Goal: Transaction & Acquisition: Purchase product/service

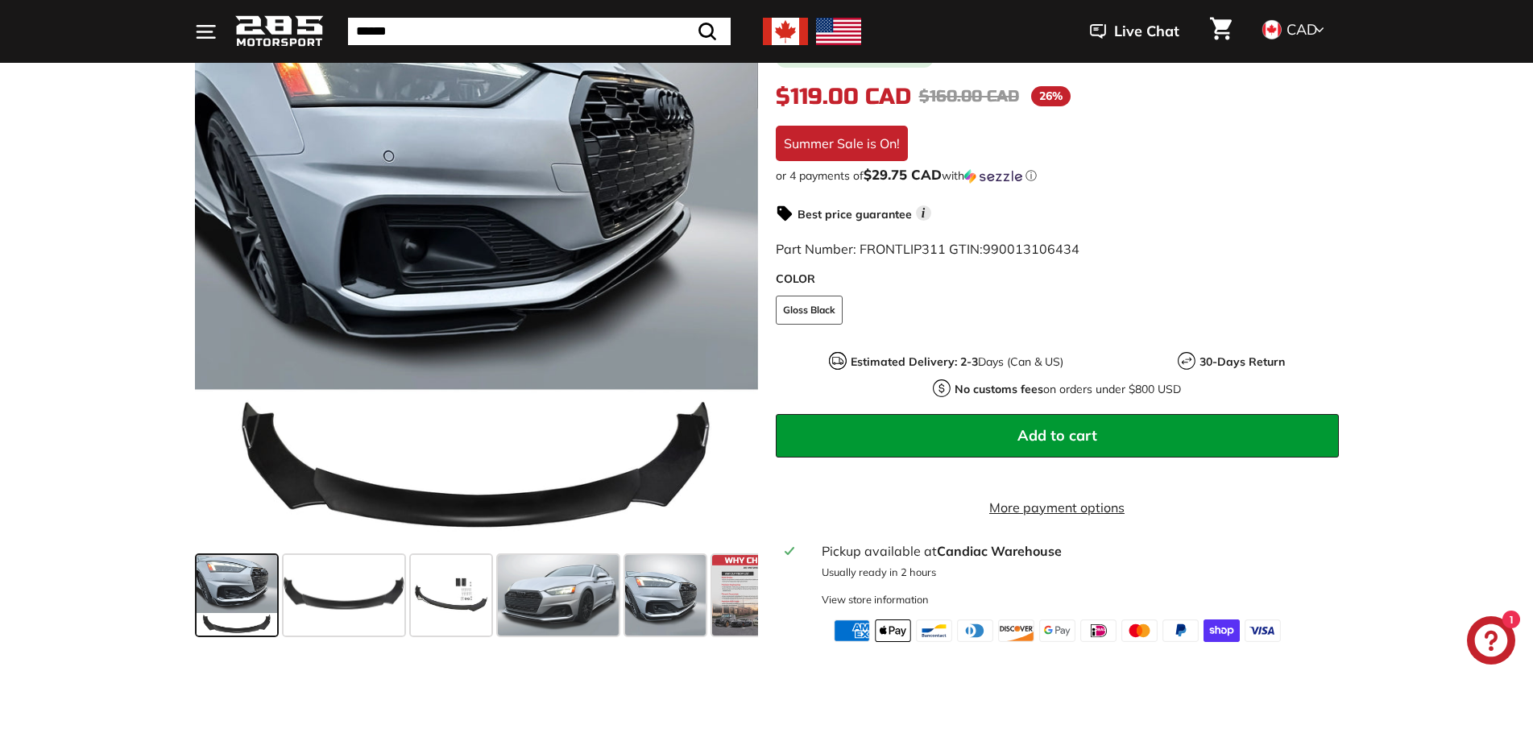
scroll to position [296, 0]
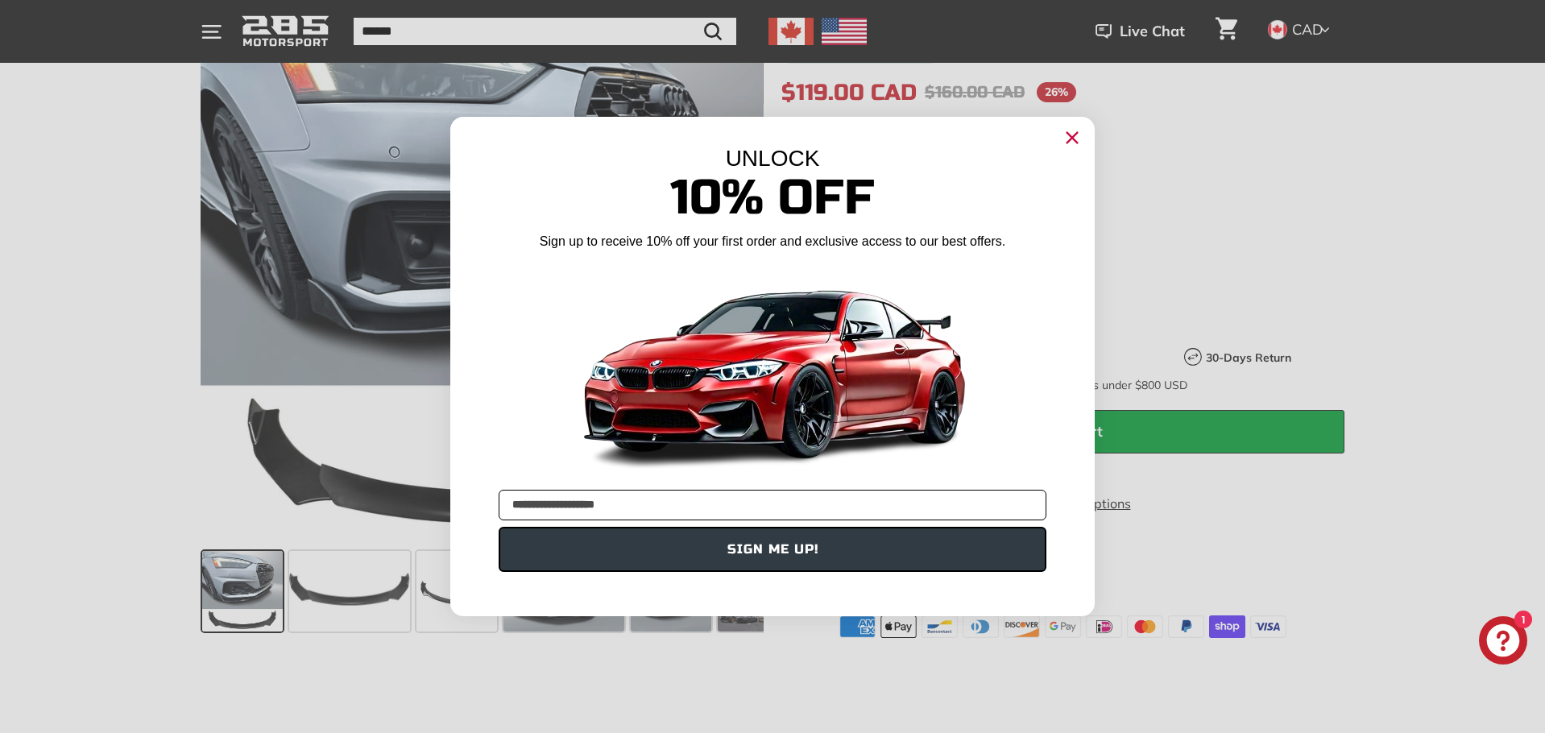
type input "**********"
click input "******" at bounding box center [0, 0] width 0 height 0
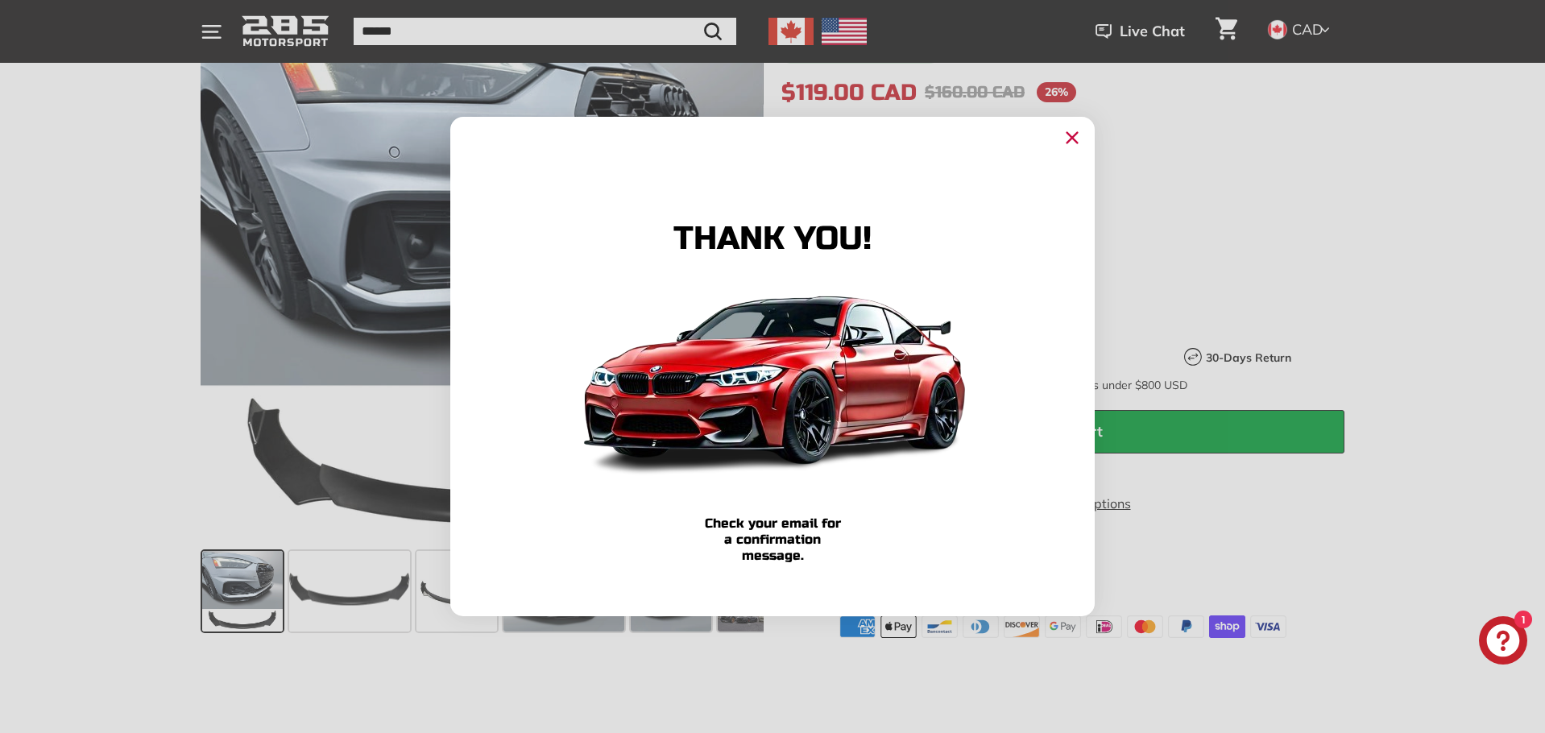
click at [1078, 141] on circle "Close dialog" at bounding box center [1072, 138] width 24 height 24
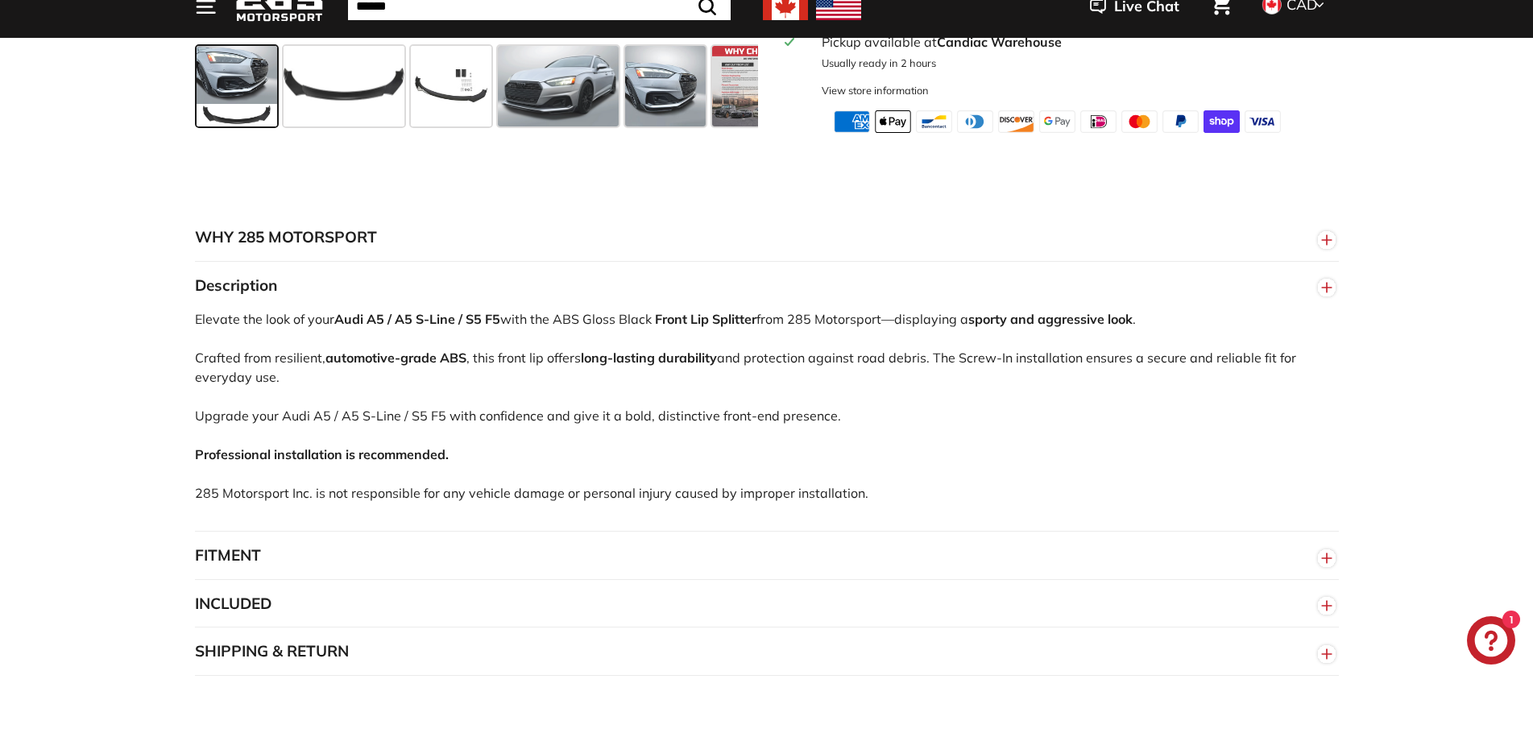
scroll to position [806, 0]
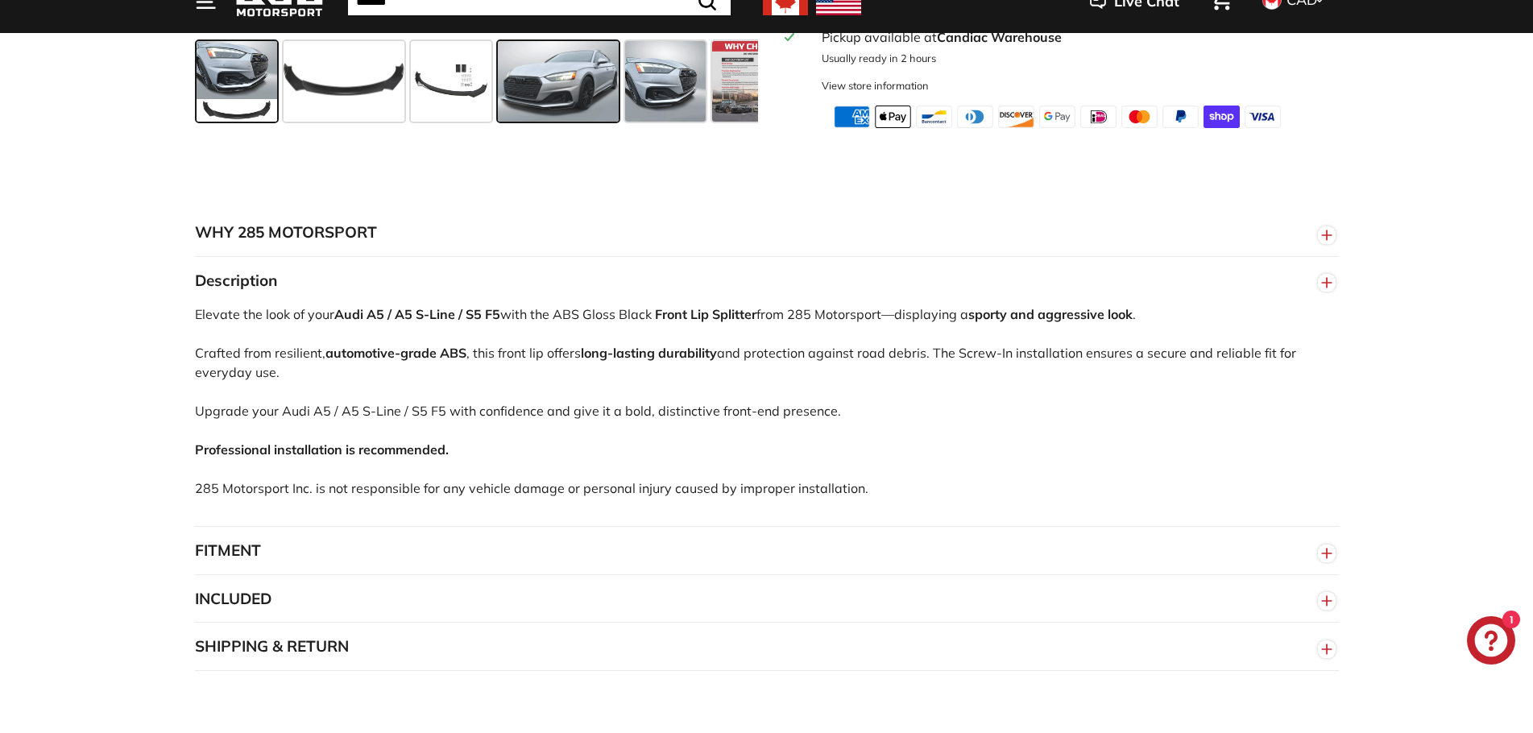
click at [569, 102] on span at bounding box center [558, 81] width 121 height 81
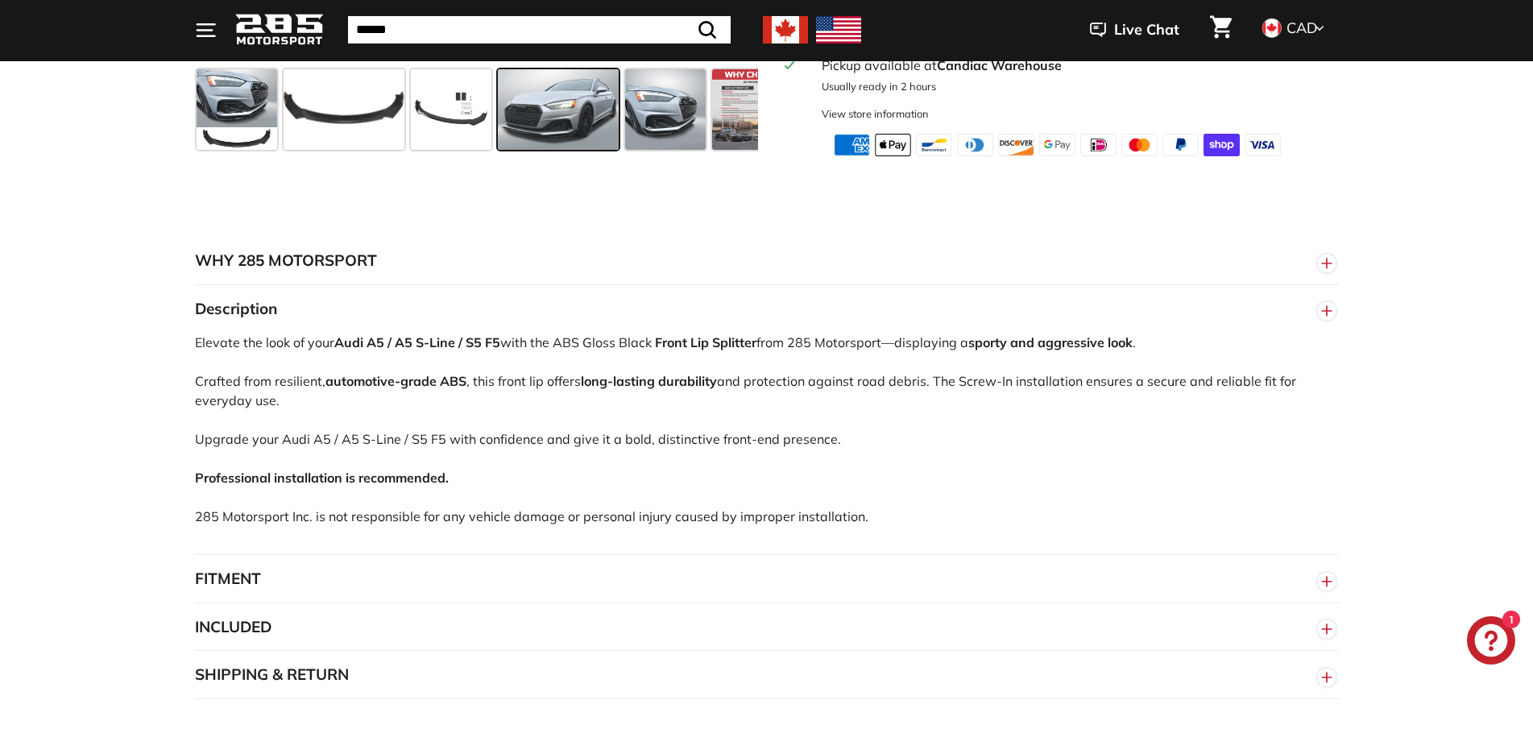
scroll to position [752, 0]
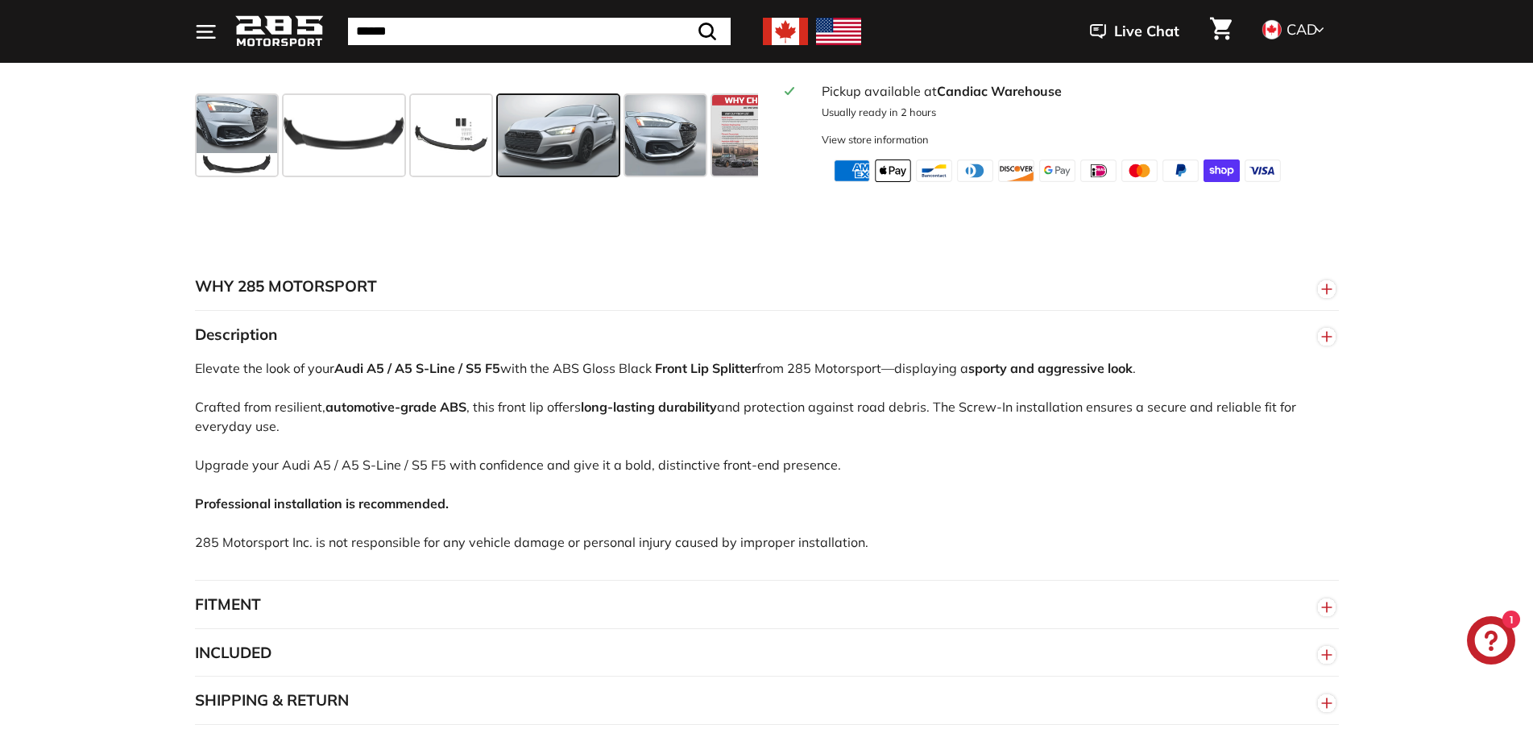
click at [238, 620] on button "FITMENT" at bounding box center [767, 605] width 1144 height 48
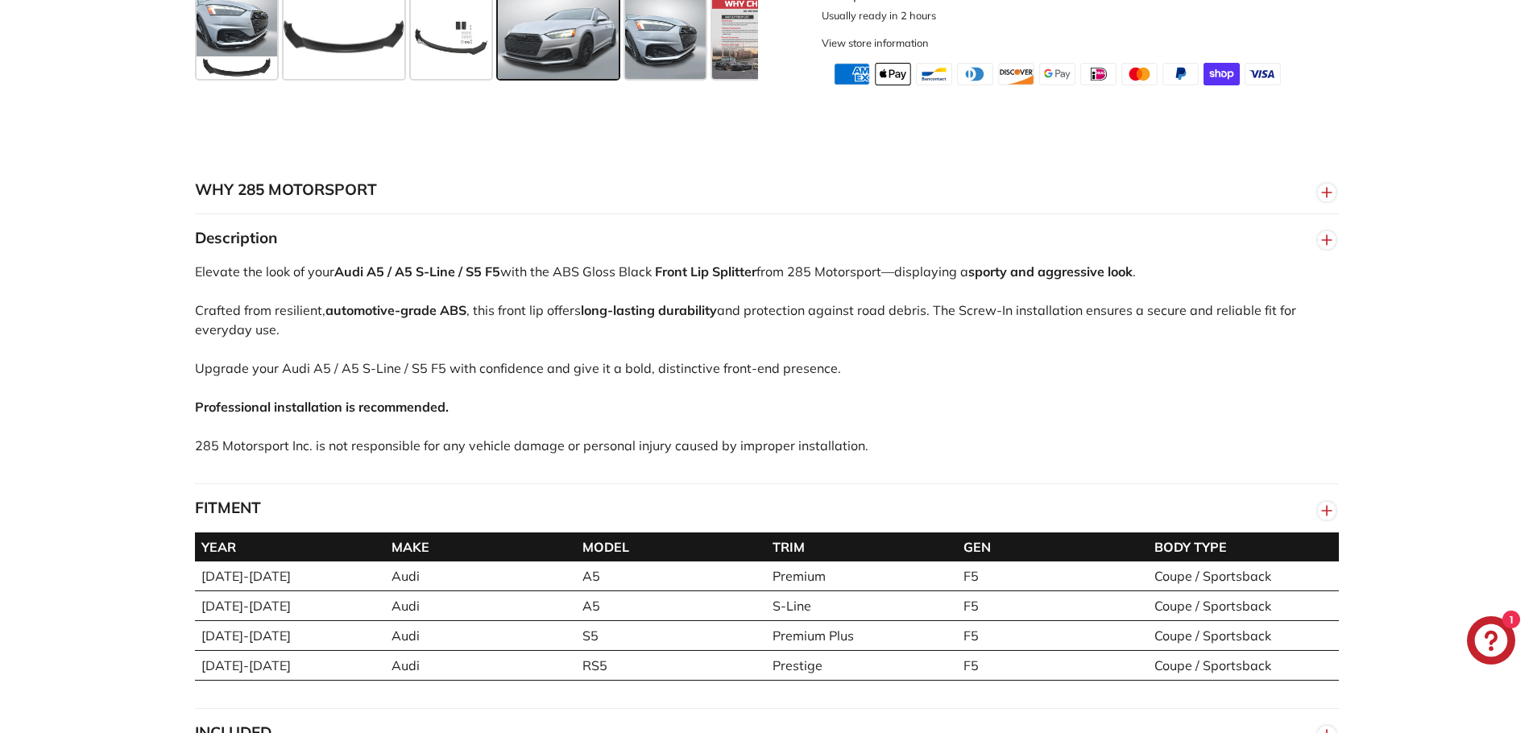
scroll to position [859, 0]
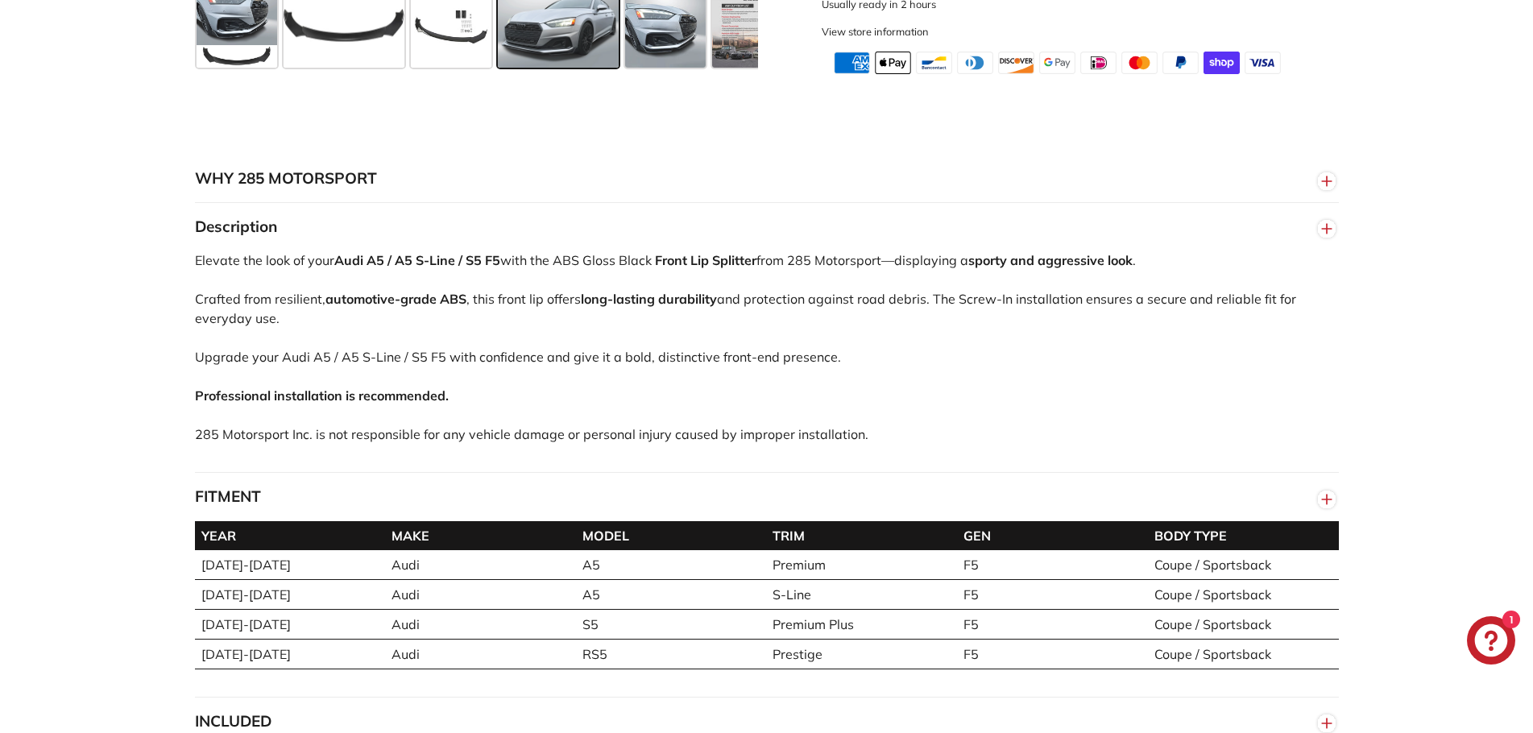
click at [235, 508] on button "FITMENT" at bounding box center [767, 497] width 1144 height 48
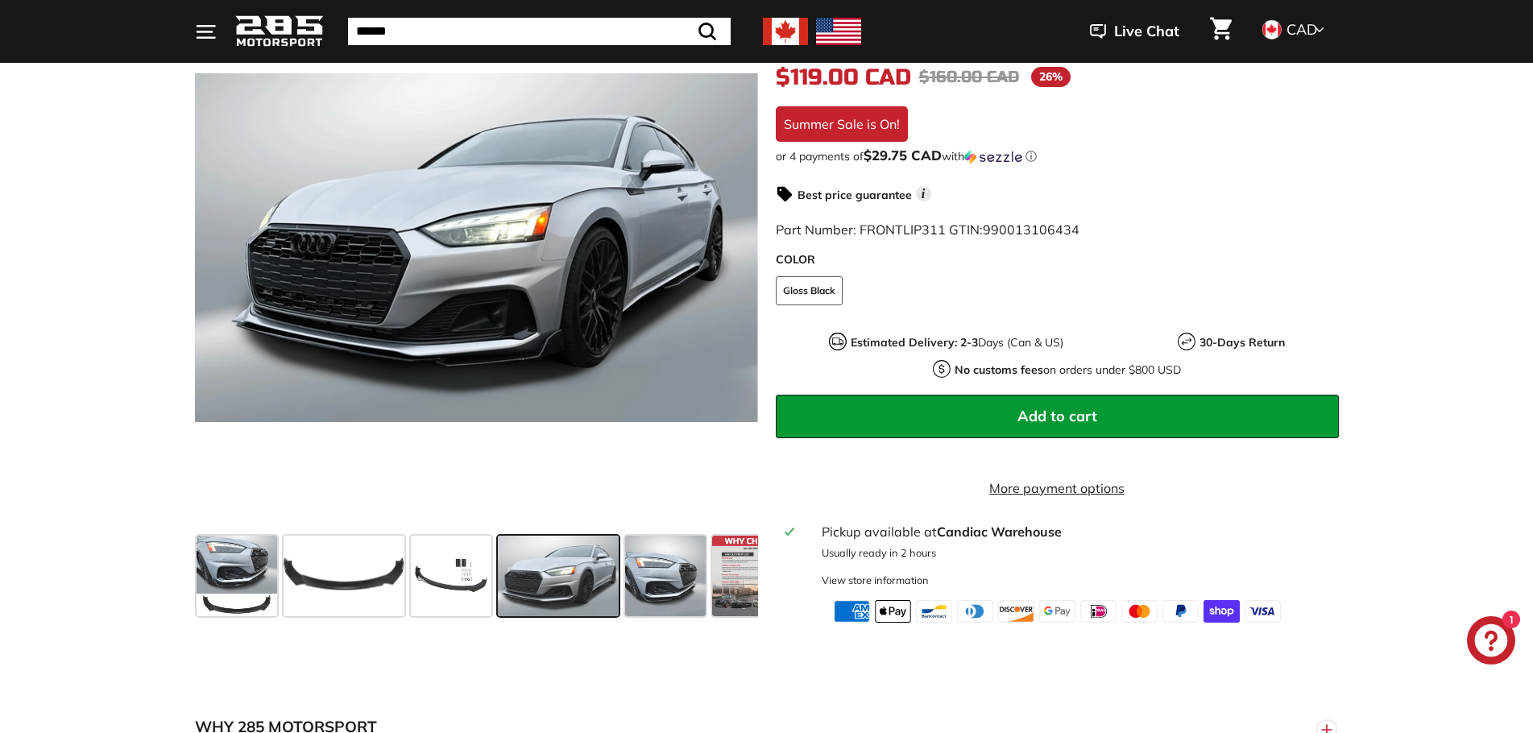
scroll to position [296, 0]
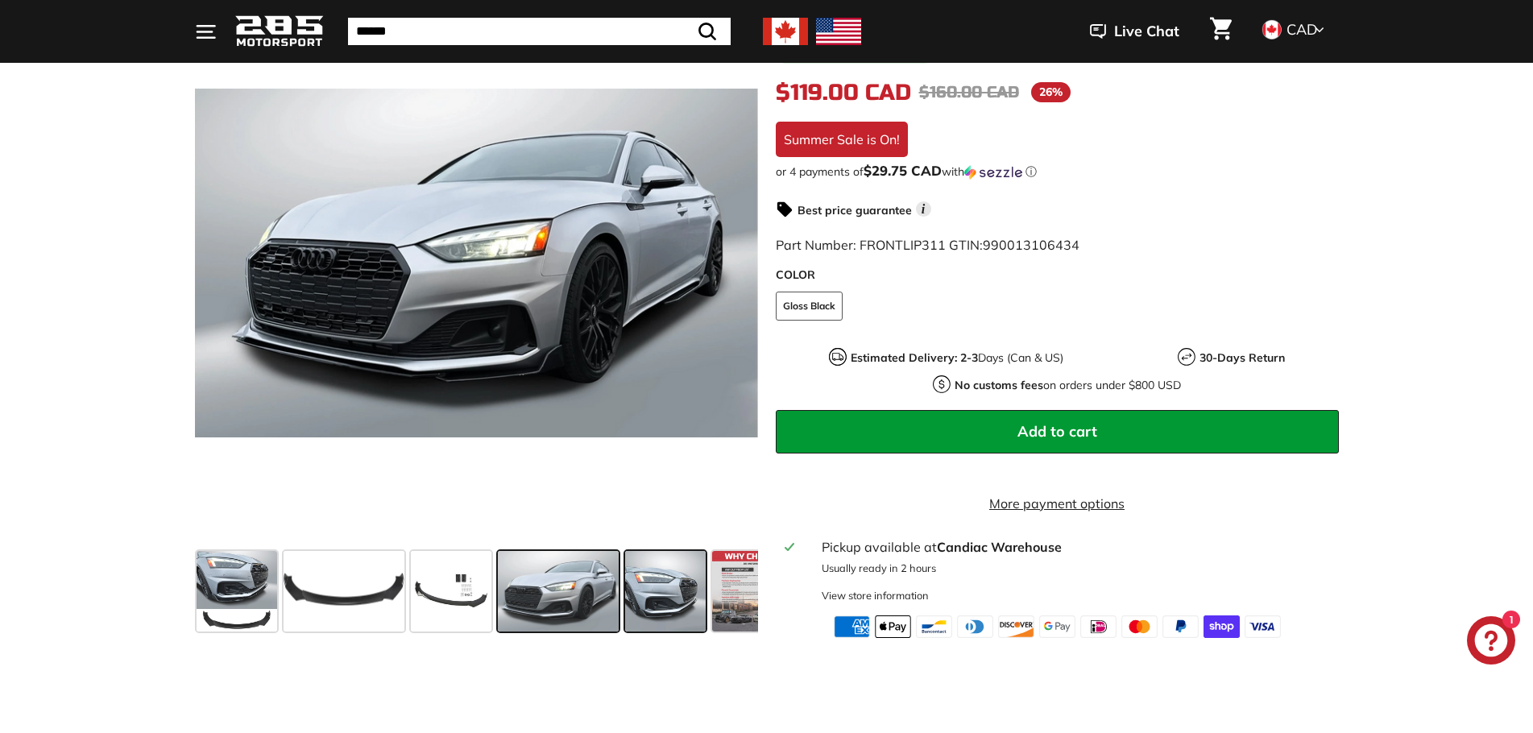
click at [657, 620] on span at bounding box center [665, 591] width 81 height 81
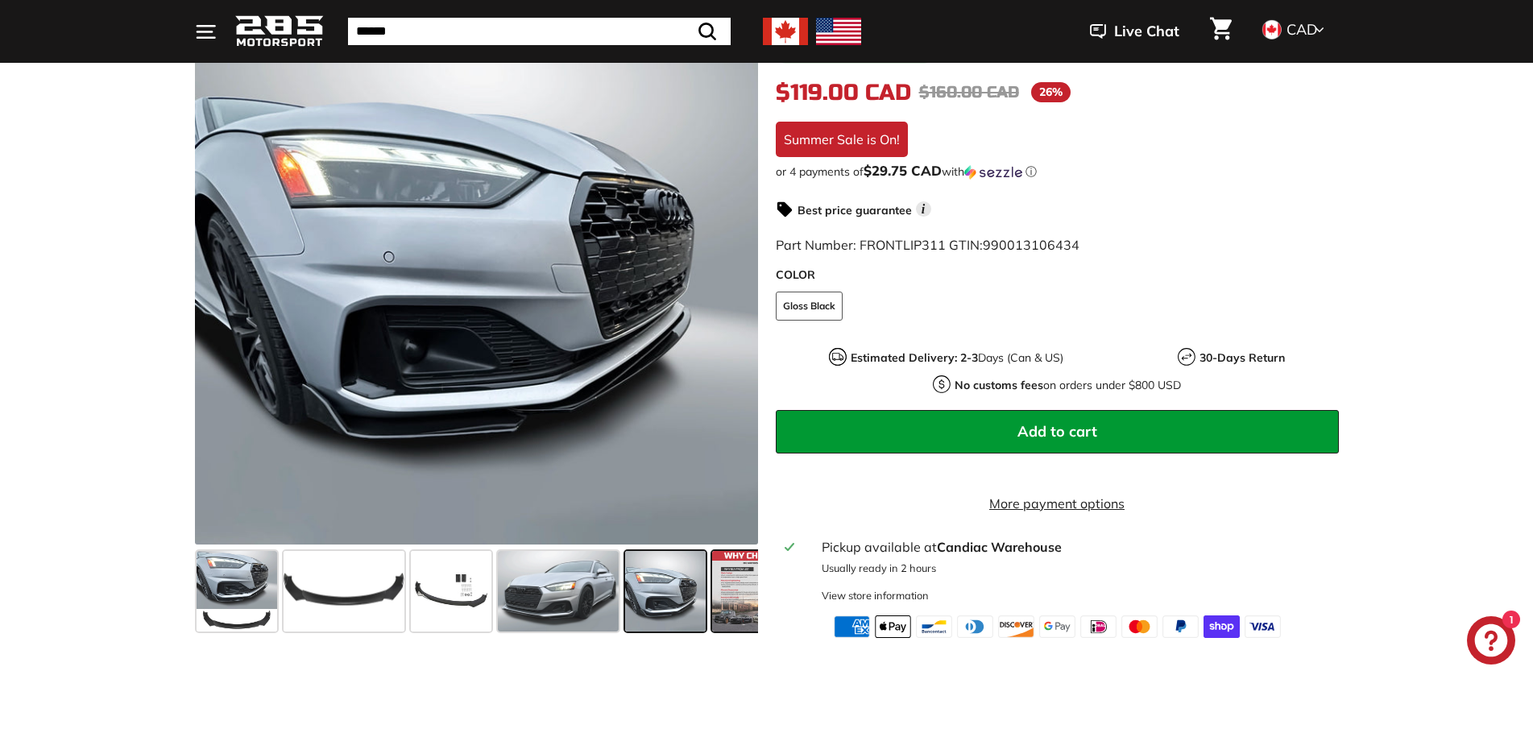
click at [731, 627] on span at bounding box center [752, 591] width 81 height 81
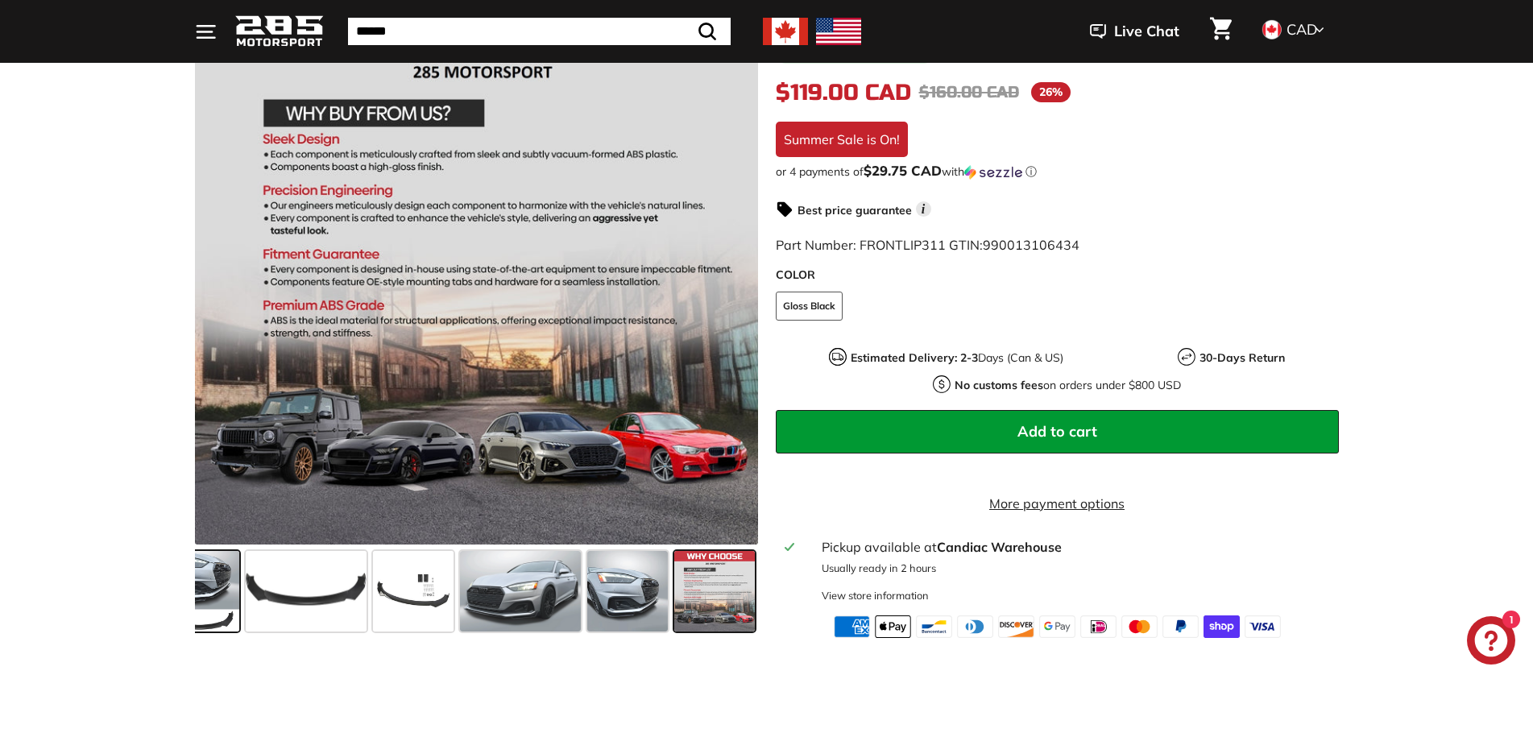
click at [222, 607] on span at bounding box center [199, 591] width 81 height 81
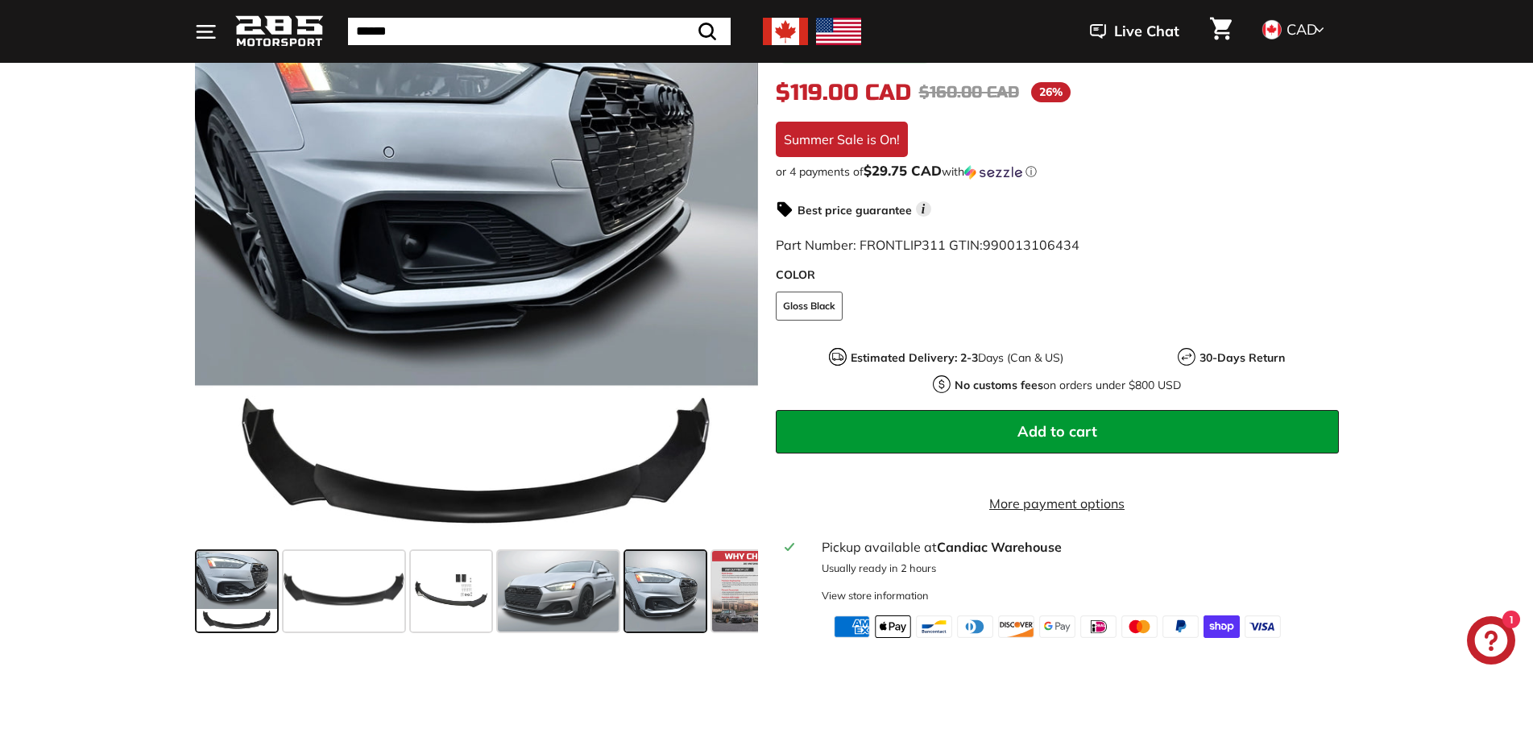
click at [671, 616] on span at bounding box center [665, 591] width 81 height 81
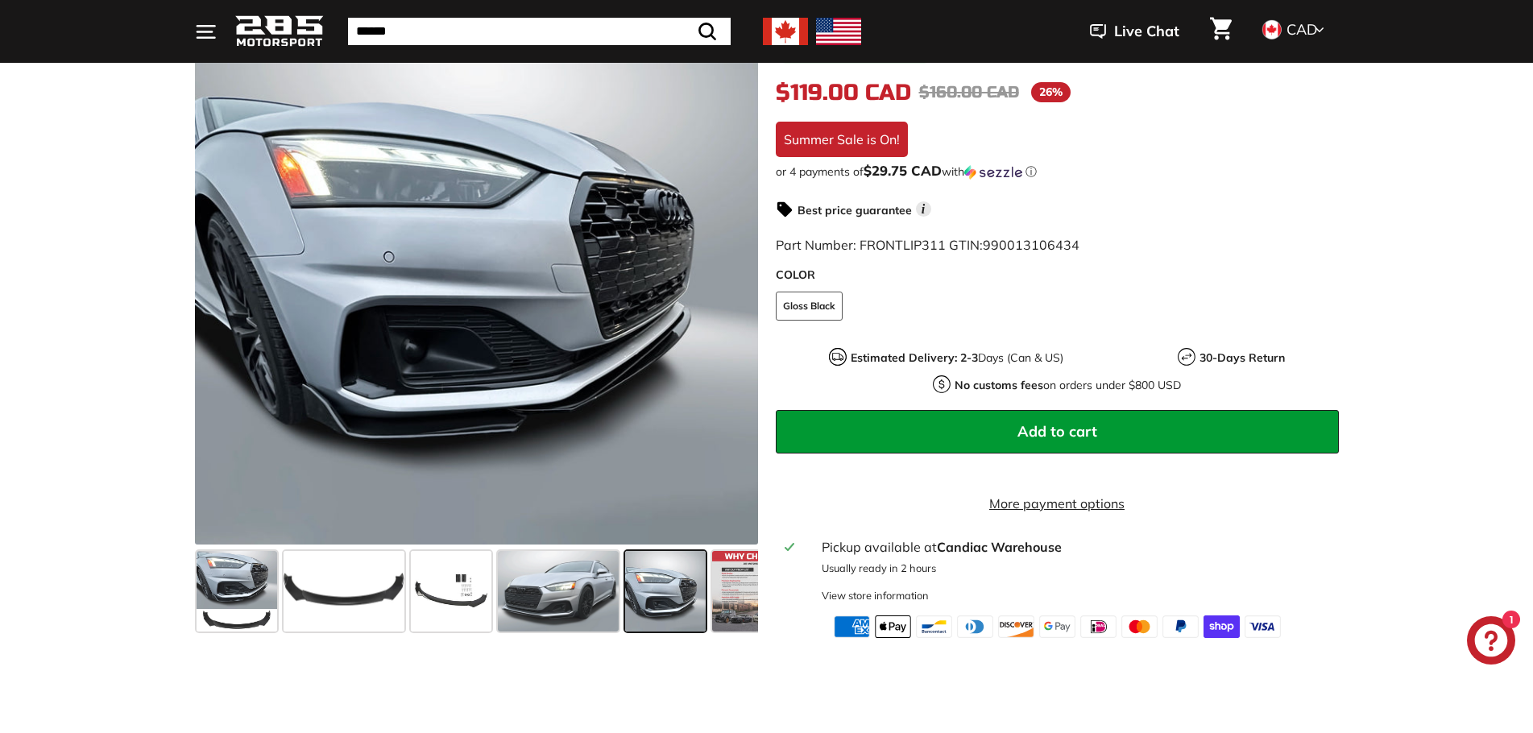
click at [1346, 246] on div ".cls-1{fill:none;stroke:#000;stroke-miterlimit:10;stroke-width:2px} .cls-1{fill…" at bounding box center [767, 309] width 1208 height 658
click at [1077, 434] on span "Add to cart" at bounding box center [1057, 431] width 80 height 19
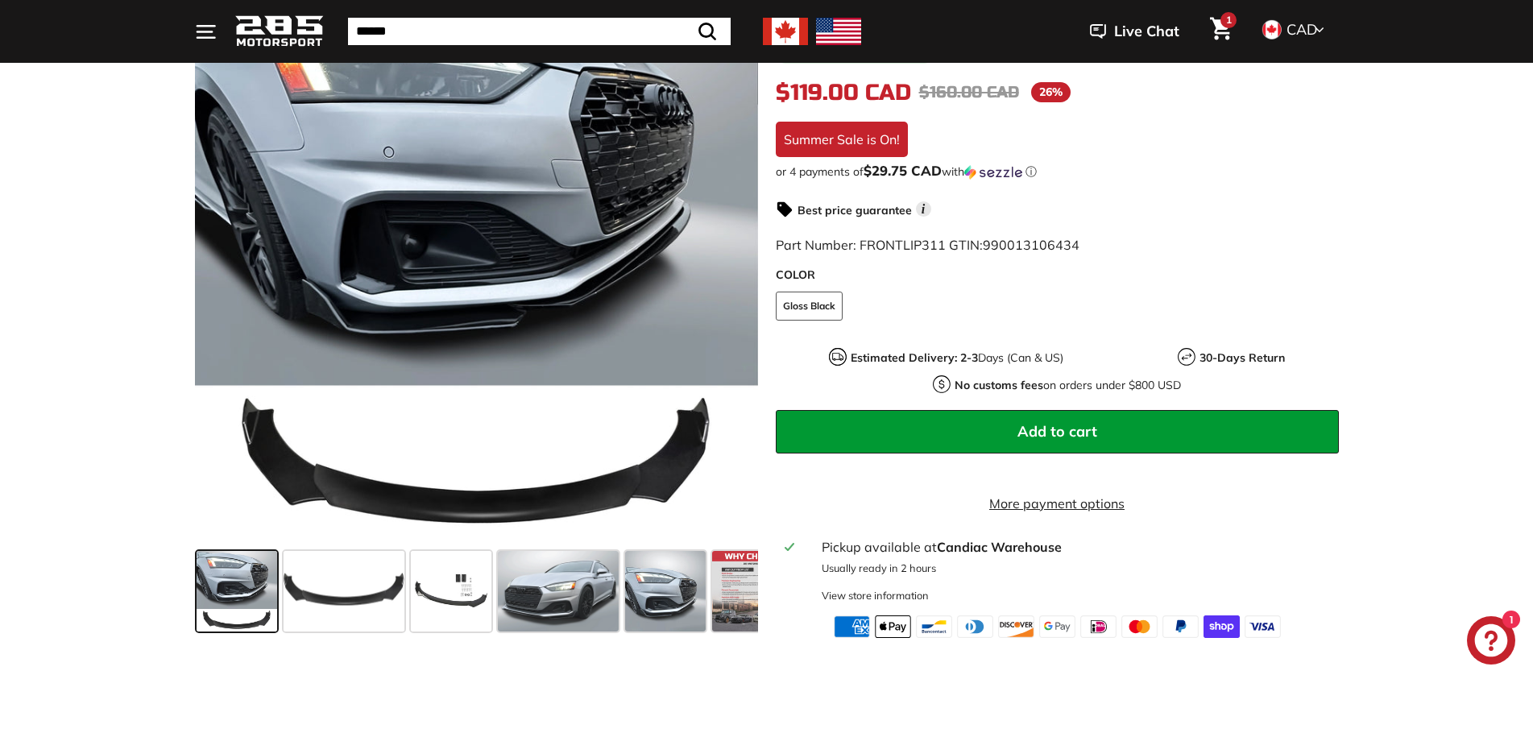
click at [209, 35] on icon ". . ." at bounding box center [206, 32] width 22 height 22
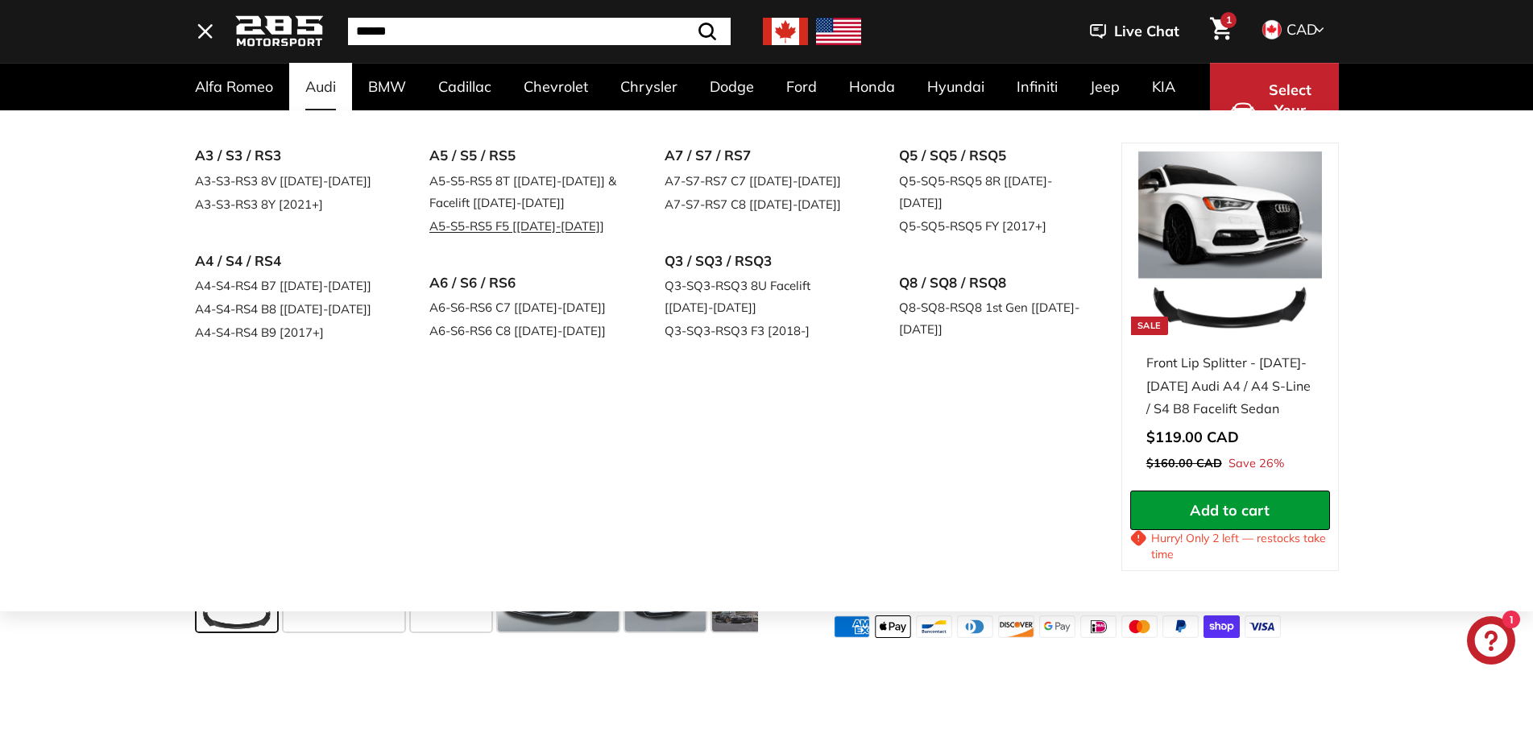
click at [525, 230] on link "A5-S5-RS5 F5 [[DATE]-[DATE]]" at bounding box center [524, 225] width 190 height 23
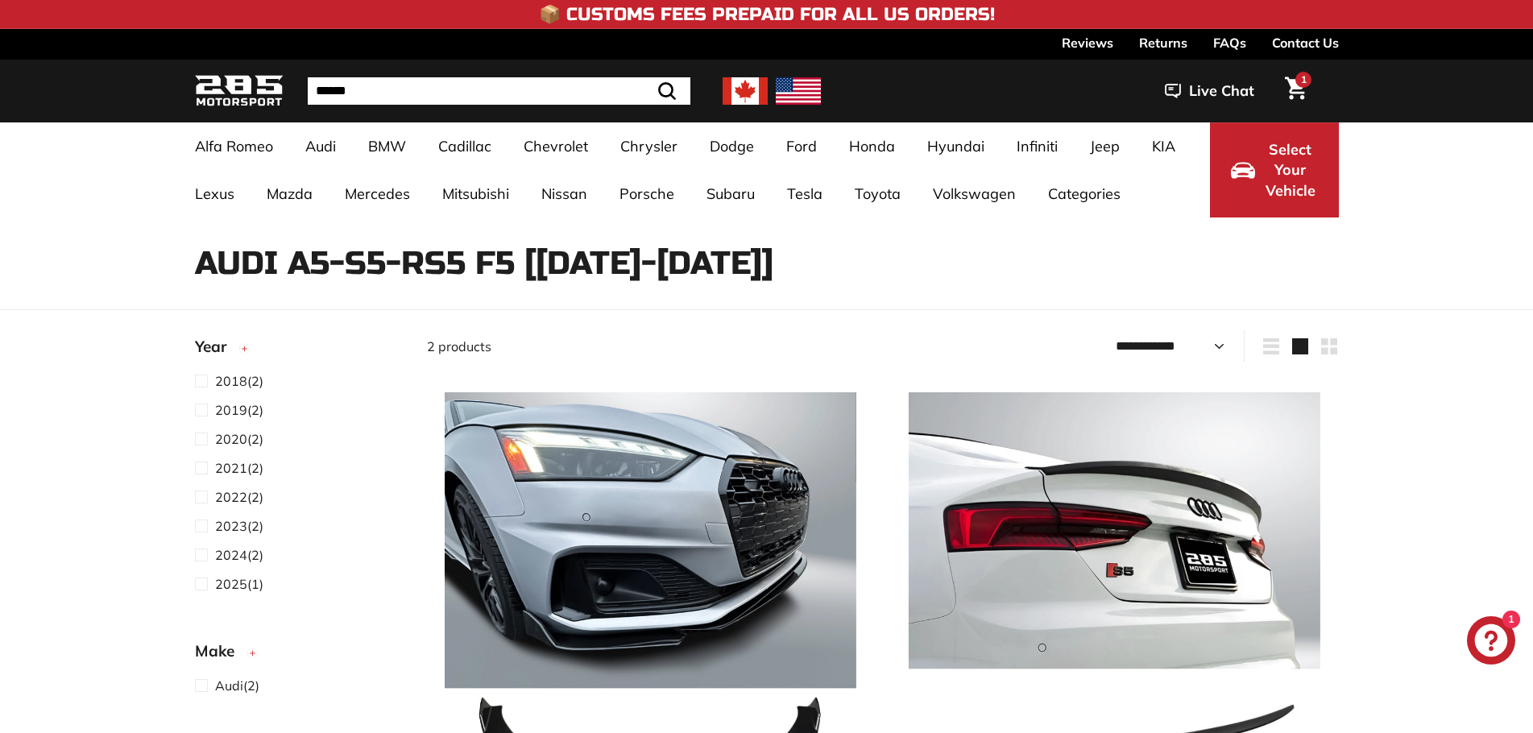
select select "**********"
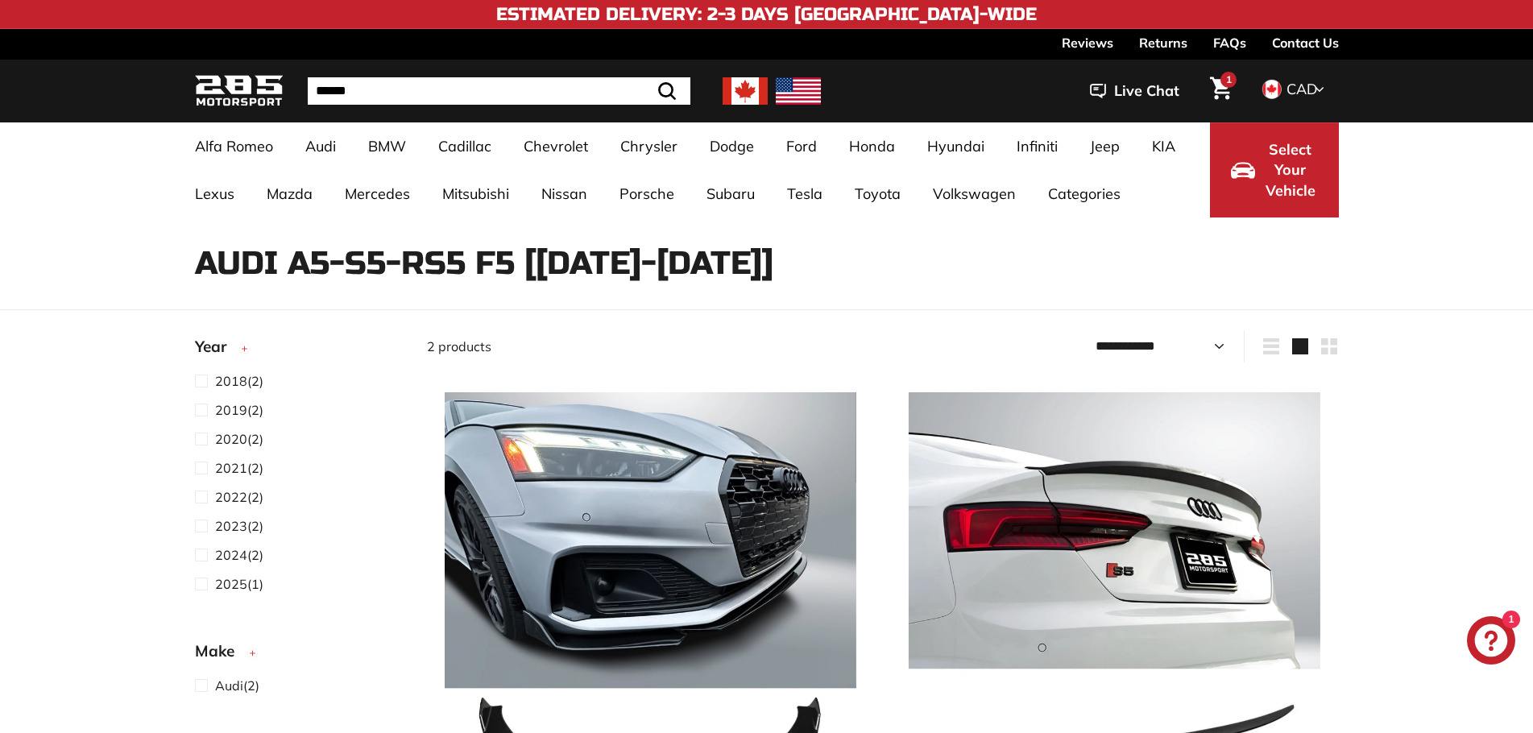
click at [1230, 88] on icon "Cart" at bounding box center [1221, 88] width 22 height 23
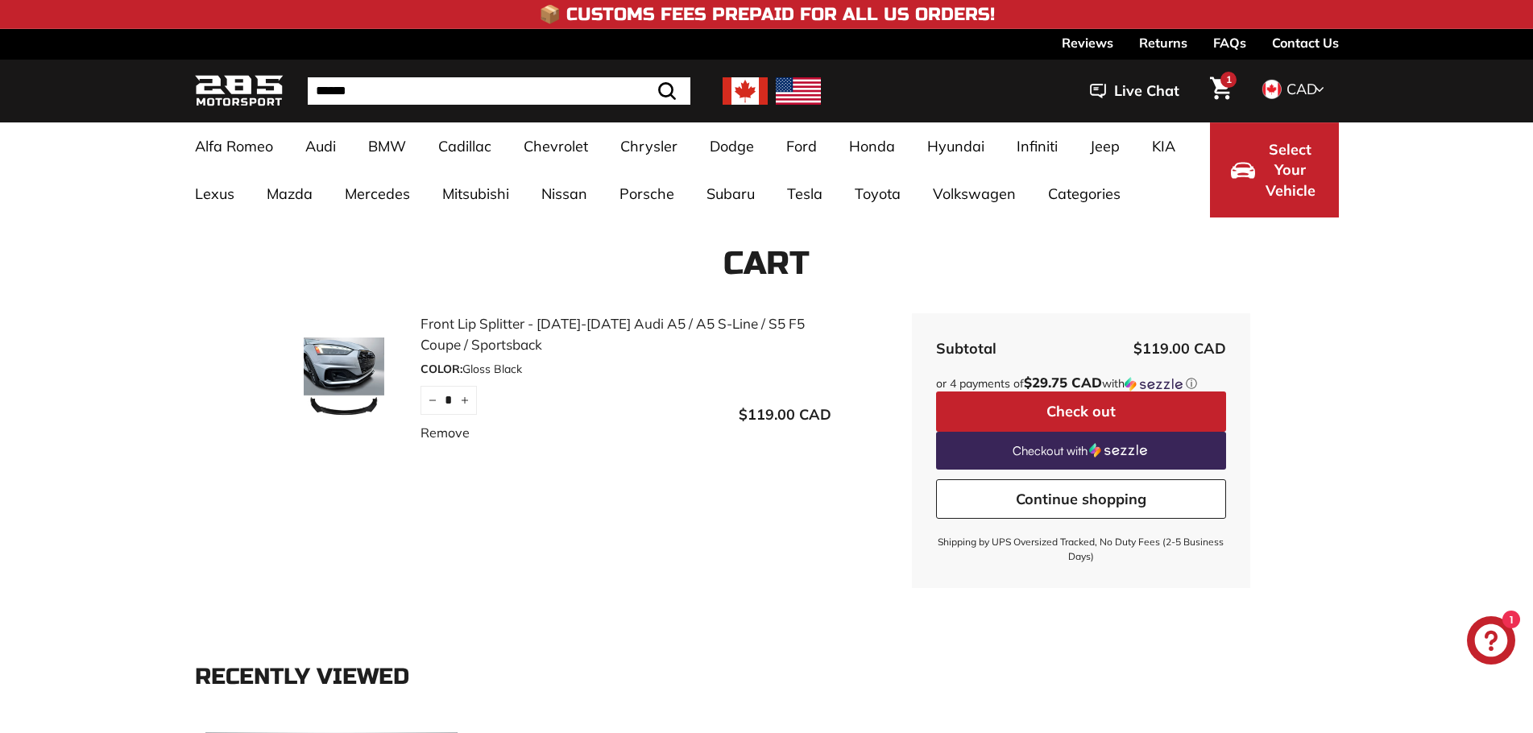
click at [1117, 408] on button "Check out" at bounding box center [1081, 411] width 290 height 40
click at [491, 322] on link "Front Lip Splitter - [DATE]-[DATE] Audi A5 / A5 S-Line / S5 F5 Coupe / Sportsba…" at bounding box center [625, 333] width 411 height 41
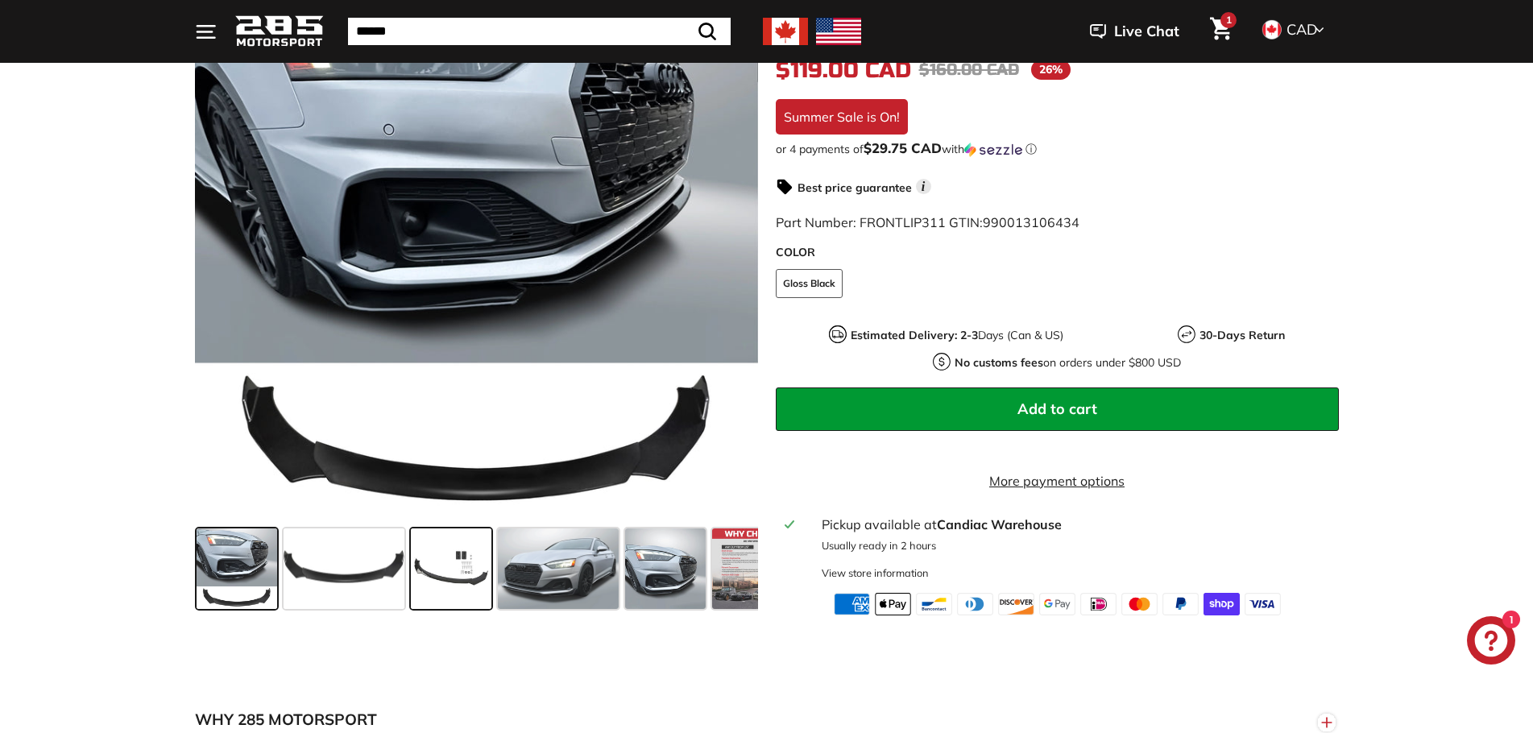
scroll to position [322, 0]
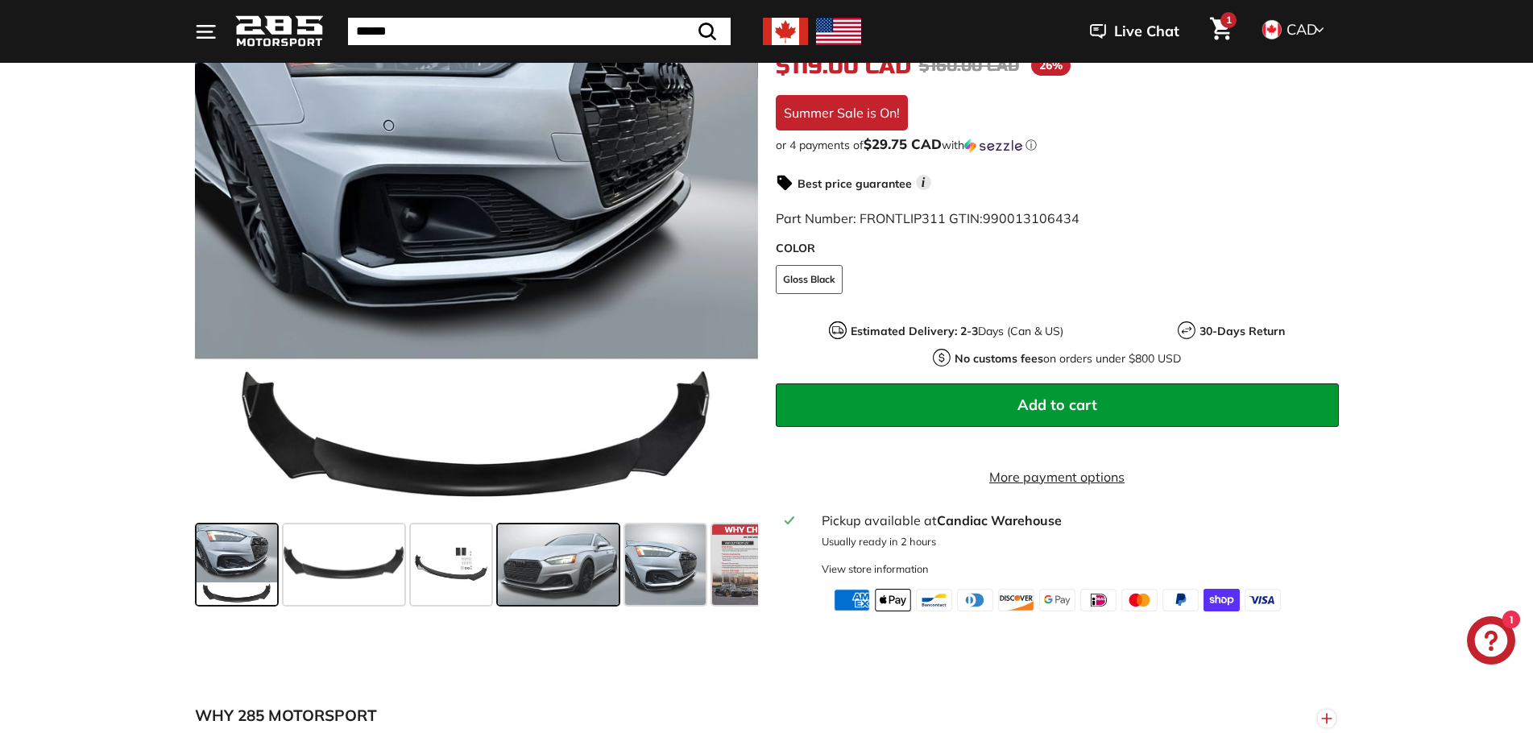
click at [541, 600] on span at bounding box center [558, 564] width 121 height 81
